Goal: Task Accomplishment & Management: Use online tool/utility

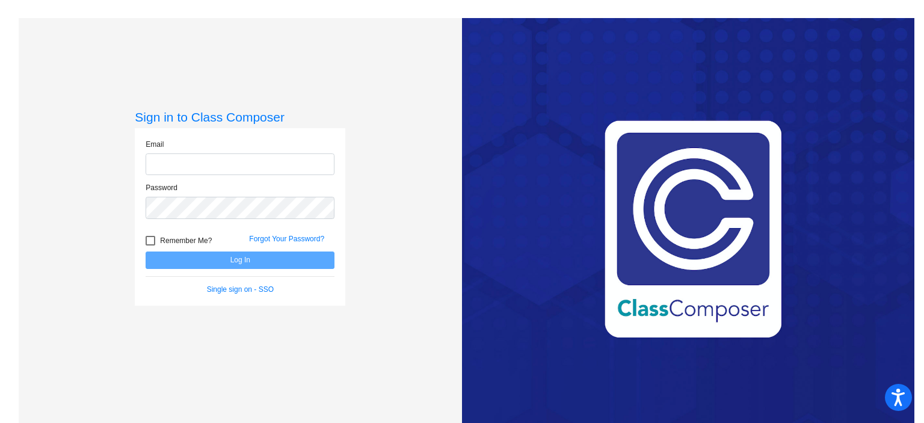
type input "[EMAIL_ADDRESS][DOMAIN_NAME]"
click at [285, 261] on button "Log In" at bounding box center [240, 259] width 189 height 17
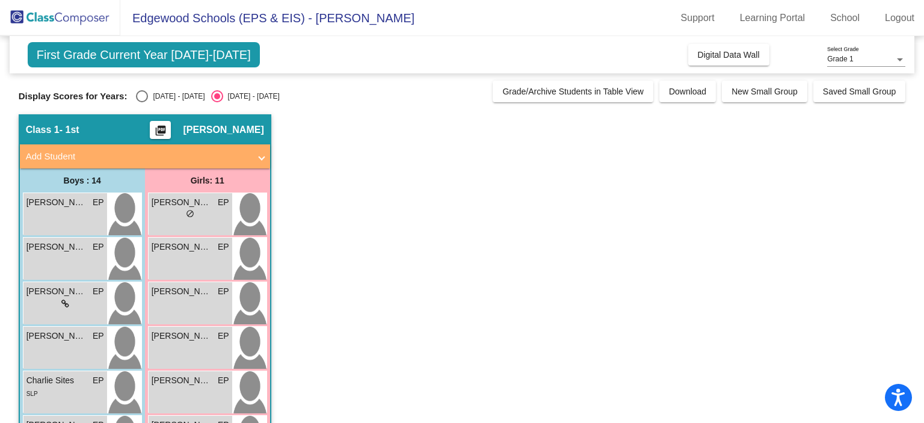
click at [137, 93] on div "Select an option" at bounding box center [142, 96] width 12 height 12
click at [141, 102] on input "[DATE] - [DATE]" at bounding box center [141, 102] width 1 height 1
radio input "true"
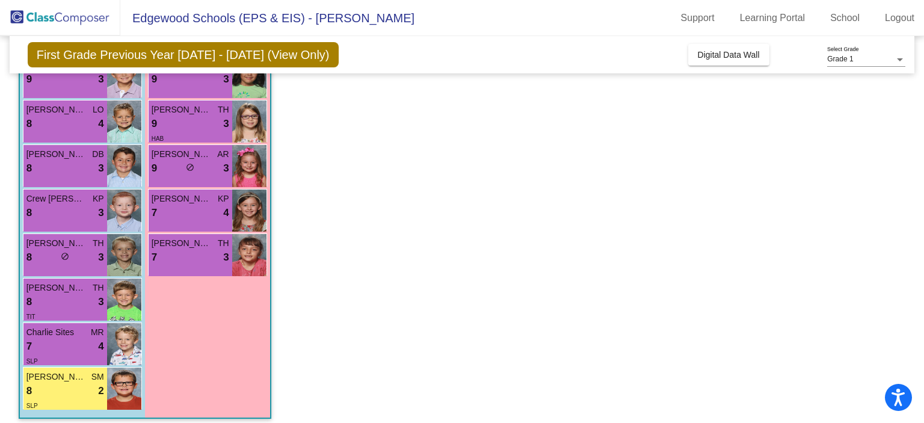
scroll to position [411, 0]
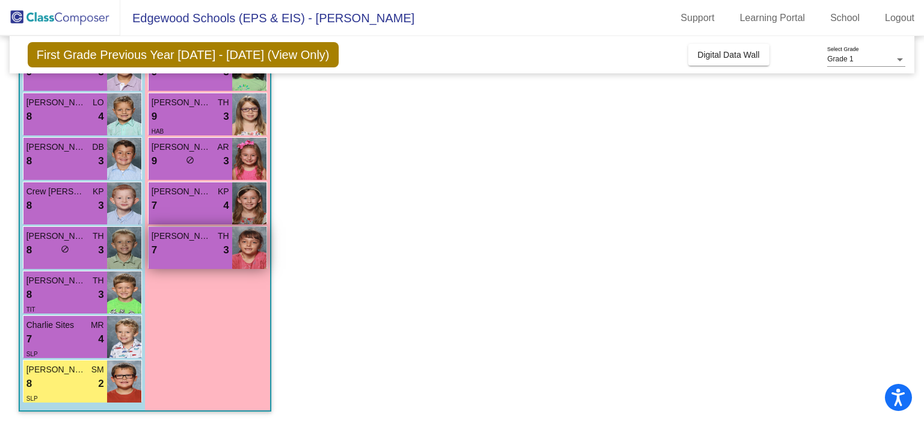
click at [202, 231] on span "[PERSON_NAME]" at bounding box center [182, 236] width 60 height 13
